Goal: Check status: Check status

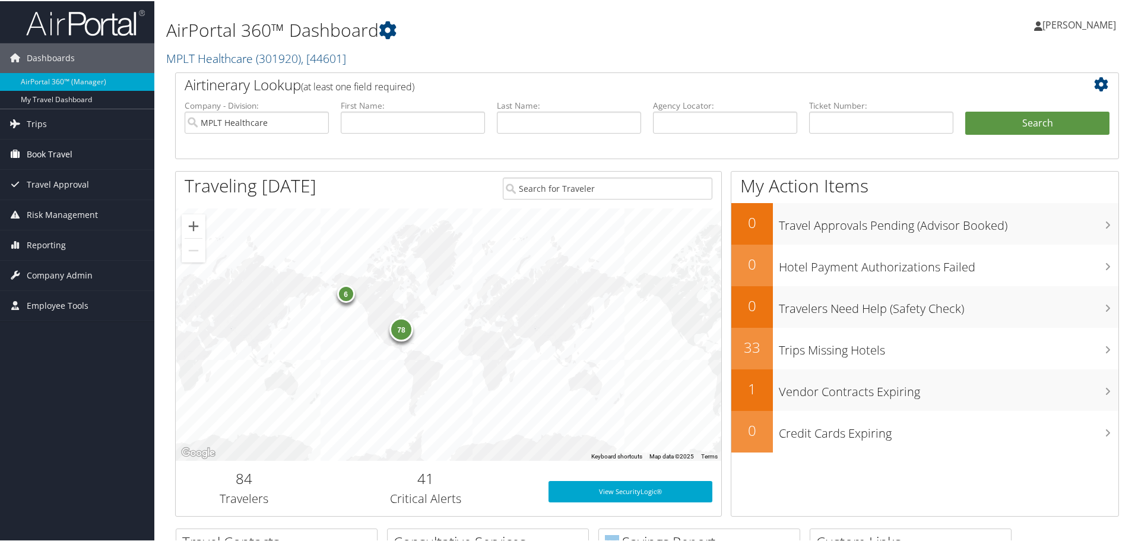
click at [66, 158] on span "Book Travel" at bounding box center [50, 153] width 46 height 30
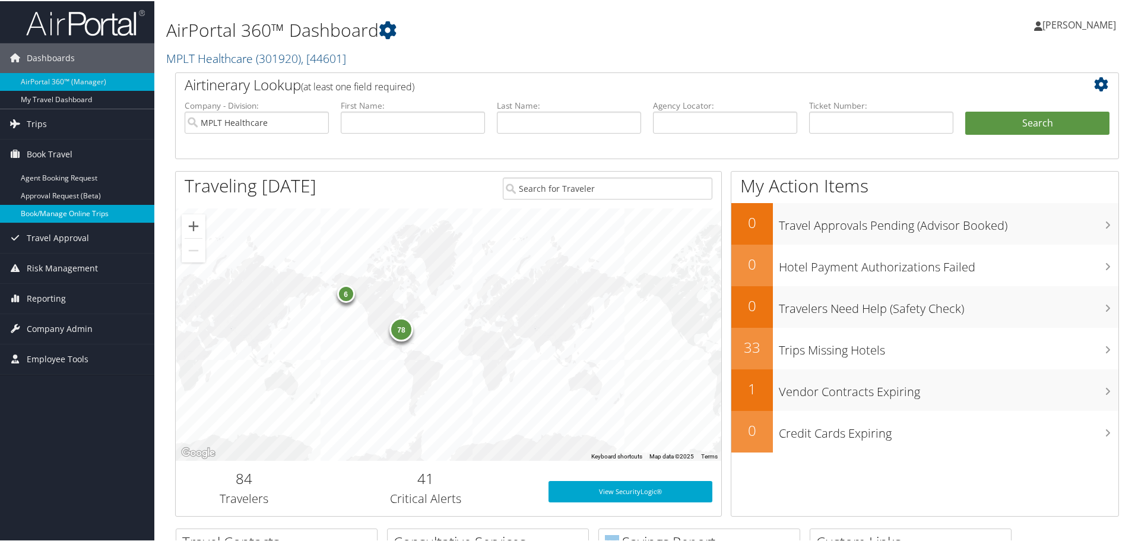
click at [84, 208] on link "Book/Manage Online Trips" at bounding box center [77, 213] width 154 height 18
drag, startPoint x: 533, startPoint y: 123, endPoint x: 543, endPoint y: 121, distance: 10.5
click at [534, 123] on input "text" at bounding box center [569, 121] width 144 height 22
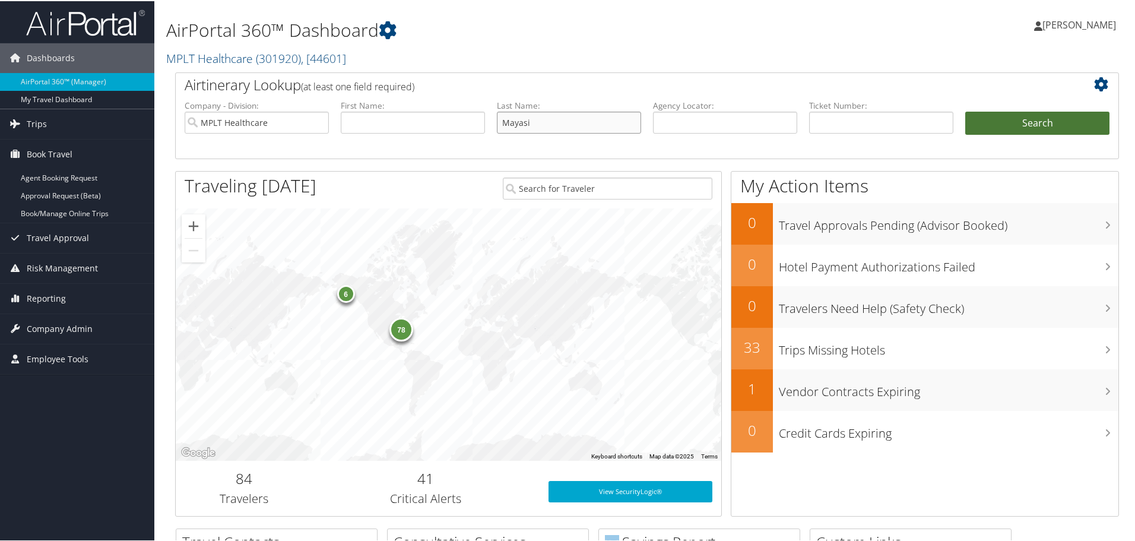
type input "Mayasi"
click at [1002, 125] on button "Search" at bounding box center [1037, 122] width 144 height 24
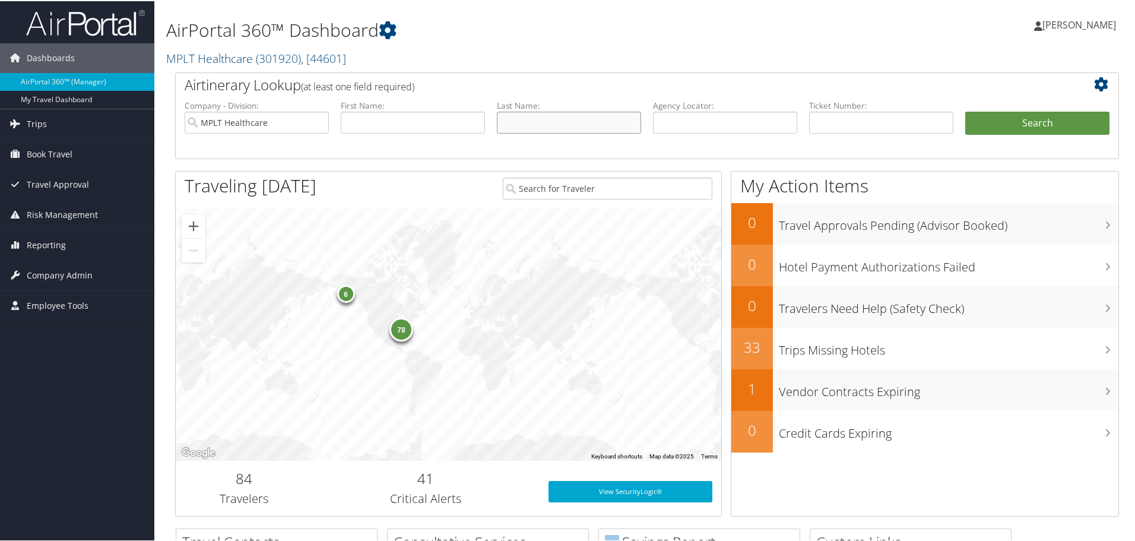
click at [570, 121] on input "text" at bounding box center [569, 121] width 144 height 22
type input "Mayasi"
click at [992, 113] on button "Search" at bounding box center [1037, 122] width 144 height 24
